Goal: Task Accomplishment & Management: Use online tool/utility

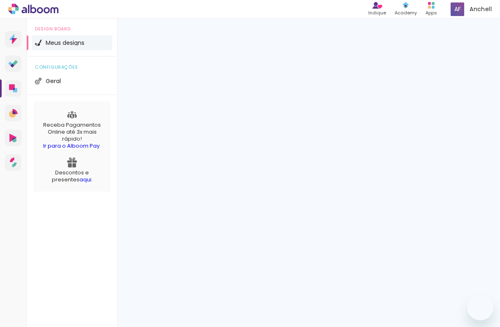
click at [443, 56] on span "Criar um design" at bounding box center [452, 54] width 43 height 5
click at [448, 57] on span "Criar um design" at bounding box center [452, 54] width 43 height 5
click at [435, 52] on span "Criar um design" at bounding box center [452, 54] width 43 height 5
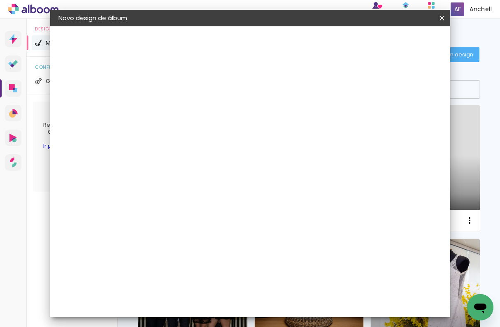
click at [193, 115] on input at bounding box center [193, 110] width 0 height 13
type input "[PERSON_NAME]"
type paper-input "[PERSON_NAME]"
click at [193, 115] on input "[PERSON_NAME]" at bounding box center [193, 110] width 0 height 13
click at [193, 116] on input "[PERSON_NAME]" at bounding box center [193, 110] width 0 height 13
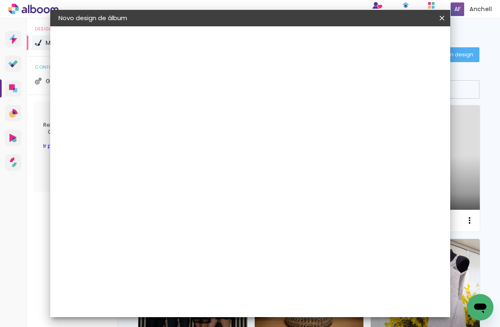
click at [193, 114] on input "[PERSON_NAME]" at bounding box center [193, 110] width 0 height 13
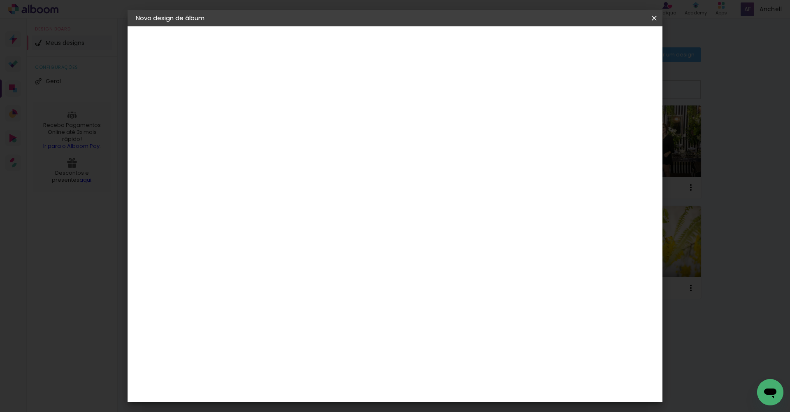
click at [0, 0] on slot "Avançar" at bounding box center [0, 0] width 0 height 0
click at [424, 47] on div "Voltar Avançar" at bounding box center [383, 44] width 82 height 14
click at [284, 160] on input at bounding box center [291, 156] width 83 height 10
click at [284, 158] on input at bounding box center [291, 156] width 83 height 10
click at [295, 157] on input at bounding box center [291, 156] width 83 height 10
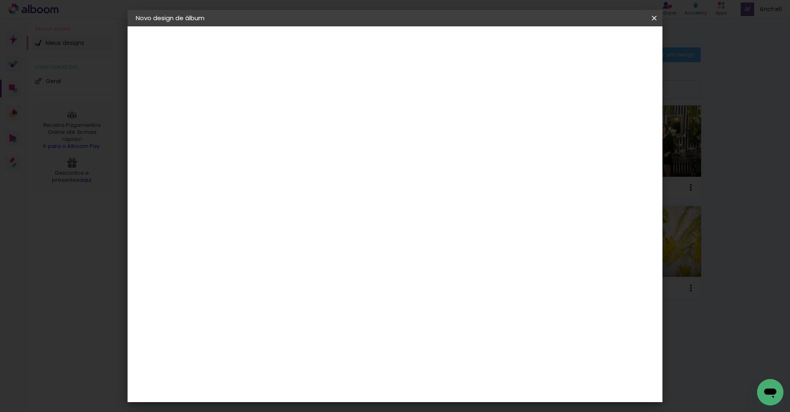
click at [317, 154] on input "via" at bounding box center [283, 156] width 67 height 10
click at [317, 155] on input "via" at bounding box center [283, 156] width 67 height 10
type input "via"
type paper-input "via"
click at [415, 96] on div "Fornecedor Escolha um fornecedor ou avance com o tamanho livre. Voltar Avançar" at bounding box center [325, 61] width 180 height 70
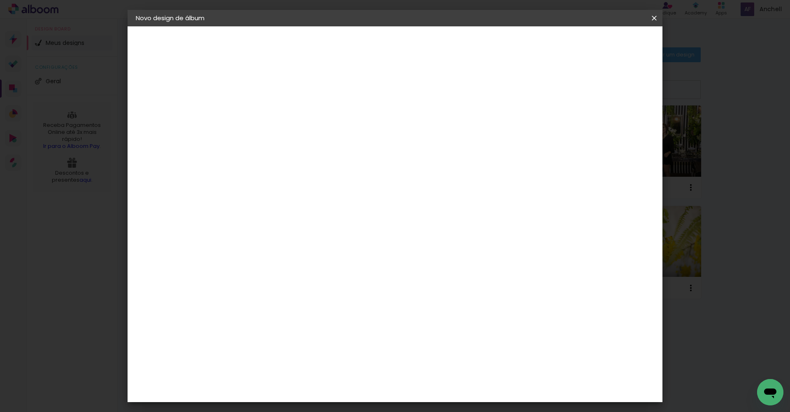
click at [304, 160] on input "via" at bounding box center [283, 156] width 67 height 10
click at [303, 159] on input "via" at bounding box center [283, 156] width 67 height 10
type input "viavia color"
click at [317, 159] on input "viavia color" at bounding box center [283, 156] width 67 height 10
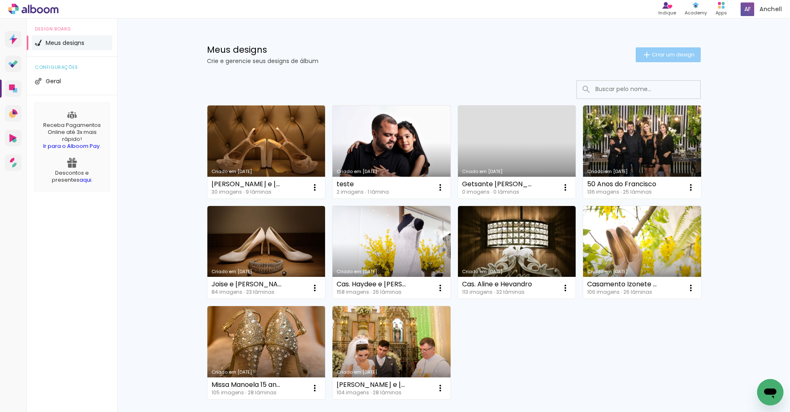
click at [668, 55] on span "Criar um design" at bounding box center [673, 54] width 43 height 5
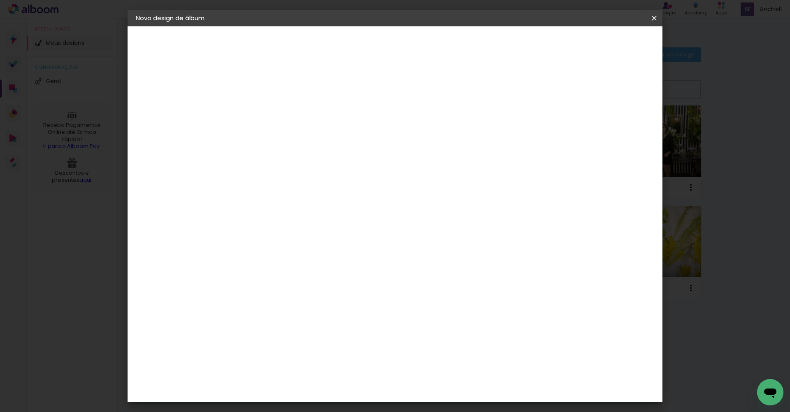
click at [270, 112] on input at bounding box center [270, 110] width 0 height 13
type input "batismo isabela"
type paper-input "batismo isabela"
click at [355, 40] on paper-button "Avançar" at bounding box center [334, 44] width 40 height 14
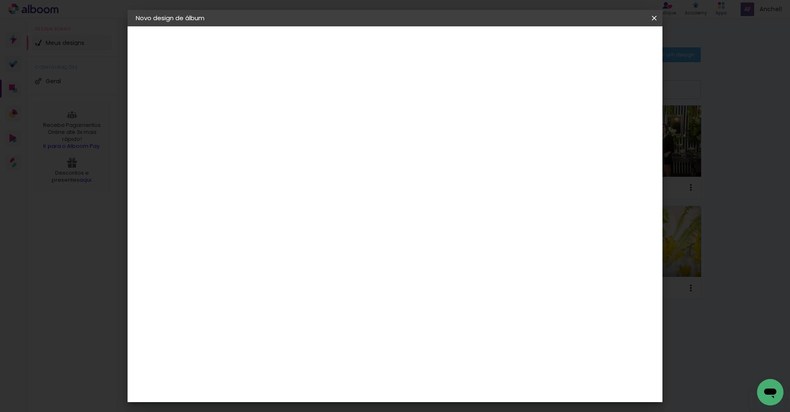
click at [425, 123] on paper-item "Tamanho Livre" at bounding box center [385, 125] width 79 height 18
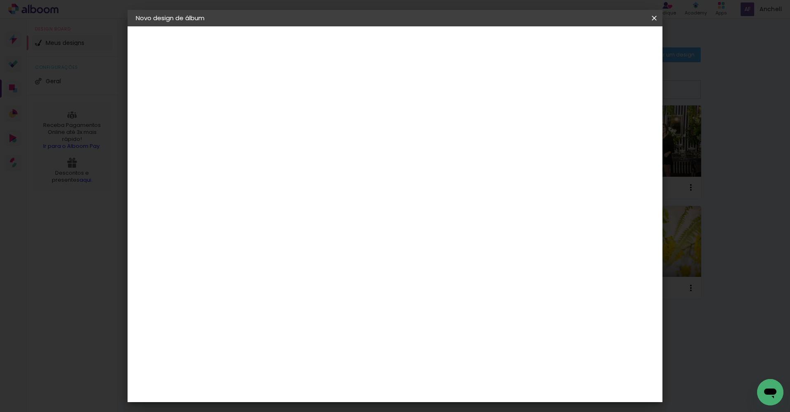
click at [0, 0] on slot "Avançar" at bounding box center [0, 0] width 0 height 0
click at [303, 140] on input "text" at bounding box center [286, 143] width 32 height 13
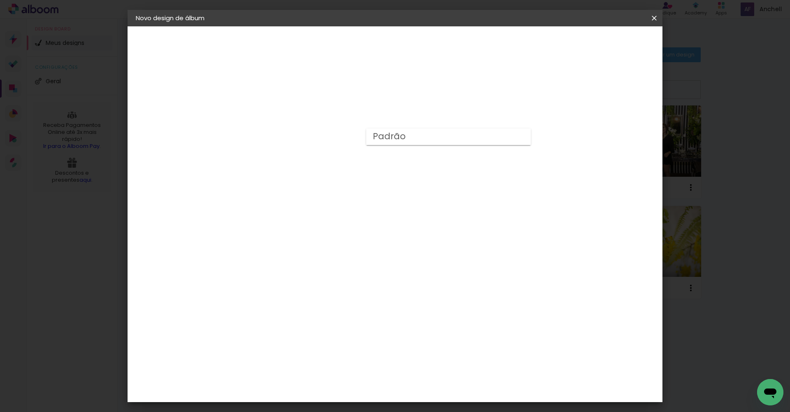
click at [315, 175] on div "Escolha o tamanho" at bounding box center [292, 188] width 48 height 38
click at [312, 138] on iron-icon at bounding box center [308, 143] width 10 height 10
click at [315, 172] on div "Escolha o tamanho" at bounding box center [292, 188] width 48 height 38
click at [312, 138] on iron-icon at bounding box center [308, 143] width 10 height 10
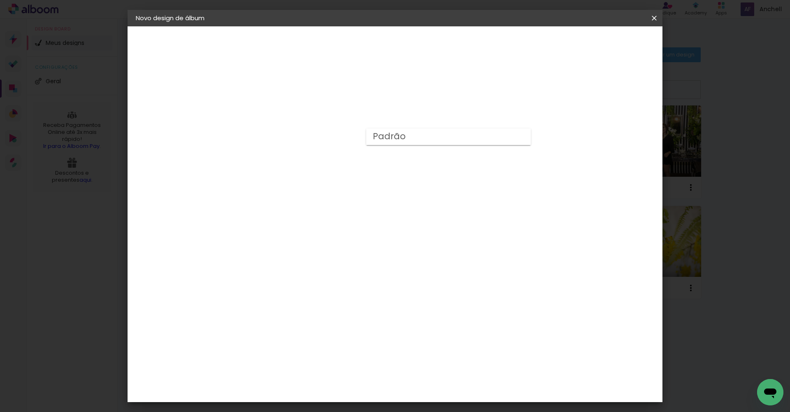
click at [414, 136] on paper-item "Padrão" at bounding box center [448, 136] width 165 height 16
type input "Padrão"
click at [326, 275] on span "35 × 35" at bounding box center [307, 286] width 38 height 22
click at [326, 254] on span "30 × 30" at bounding box center [307, 265] width 38 height 22
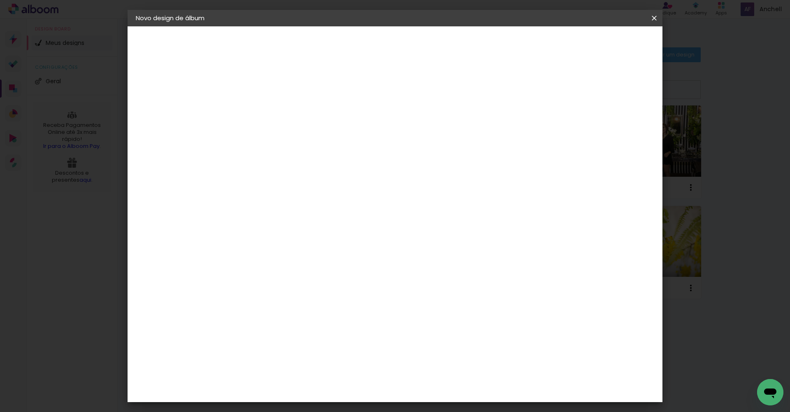
click at [405, 49] on paper-button "Avançar" at bounding box center [384, 44] width 40 height 14
click at [611, 44] on paper-button "Iniciar design" at bounding box center [584, 44] width 54 height 14
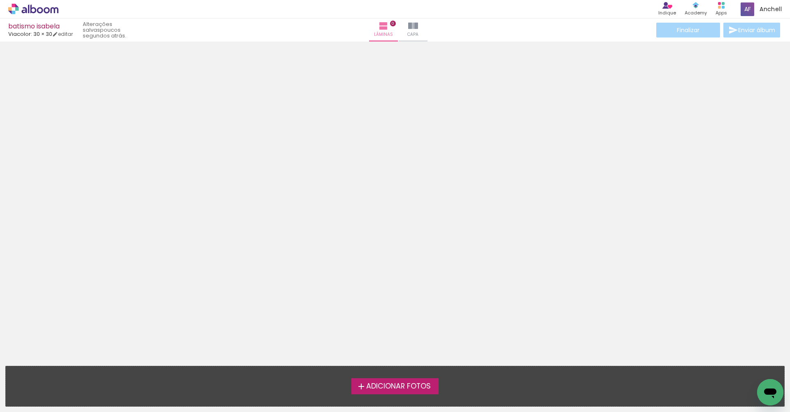
click at [544, 138] on div at bounding box center [395, 193] width 790 height 298
click at [385, 21] on iron-icon at bounding box center [384, 26] width 10 height 10
click at [421, 391] on label "Adicionar Fotos" at bounding box center [396, 386] width 88 height 16
click at [0, 0] on input "file" at bounding box center [0, 0] width 0 height 0
